Goal: Task Accomplishment & Management: Use online tool/utility

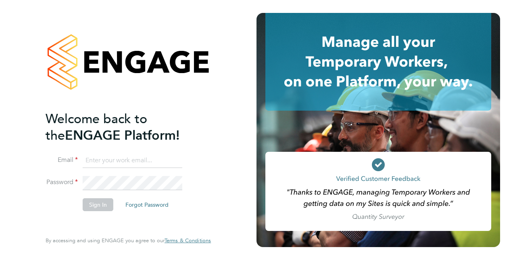
type input "[PERSON_NAME][EMAIL_ADDRESS][DOMAIN_NAME]"
click at [106, 204] on button "Sign In" at bounding box center [98, 204] width 31 height 13
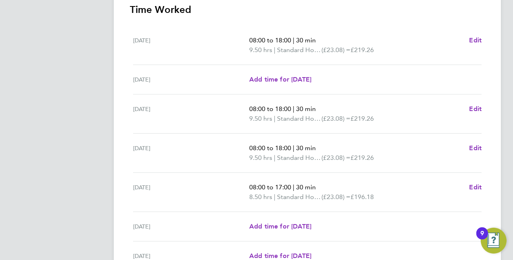
scroll to position [318, 0]
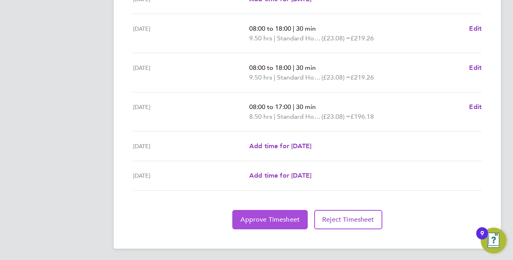
click at [253, 216] on span "Approve Timesheet" at bounding box center [269, 219] width 59 height 8
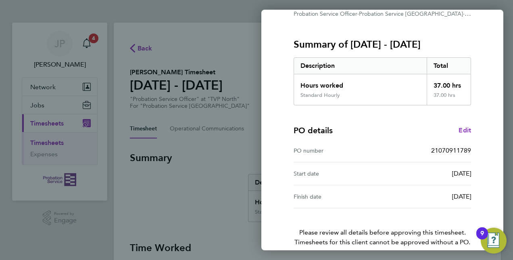
scroll to position [126, 0]
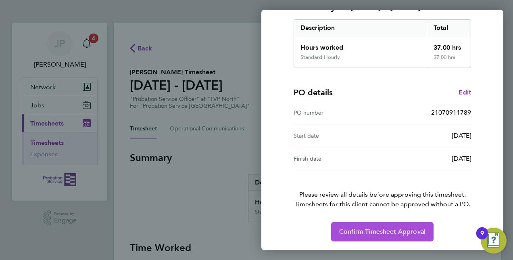
click at [378, 226] on button "Confirm Timesheet Approval" at bounding box center [382, 231] width 102 height 19
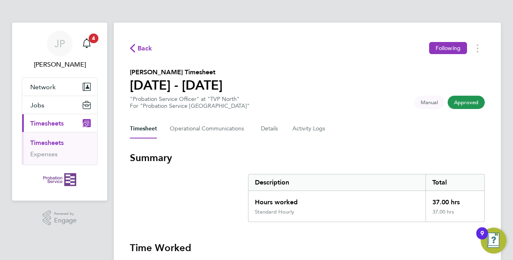
drag, startPoint x: 165, startPoint y: 58, endPoint x: 303, endPoint y: 174, distance: 180.6
